Goal: Task Accomplishment & Management: Manage account settings

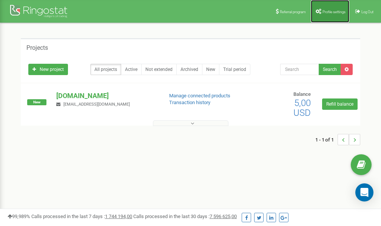
click at [327, 11] on span "Profile settings" at bounding box center [334, 12] width 23 height 4
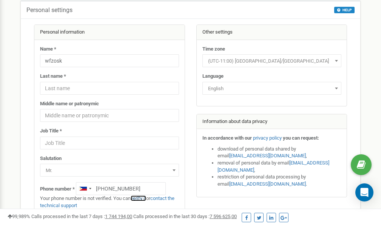
click at [143, 199] on link "verify it" at bounding box center [138, 199] width 15 height 6
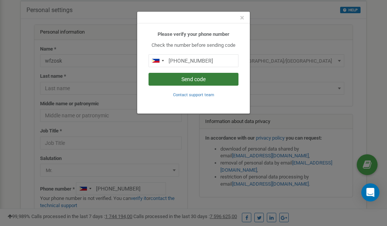
click at [184, 79] on button "Send code" at bounding box center [193, 79] width 90 height 13
